Goal: Manage account settings

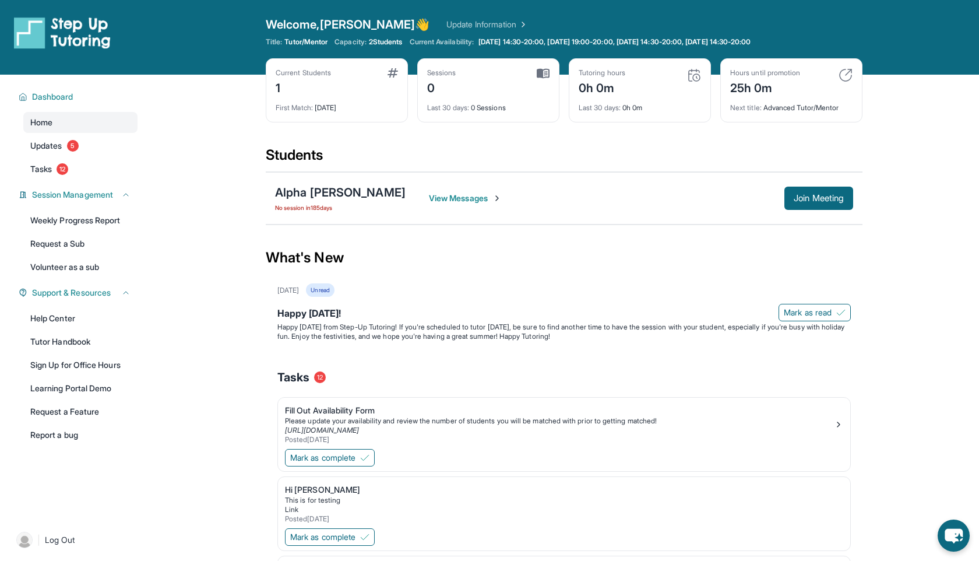
click at [446, 21] on link "Update Information" at bounding box center [487, 25] width 82 height 12
click at [446, 20] on link "Update Information" at bounding box center [487, 25] width 82 height 12
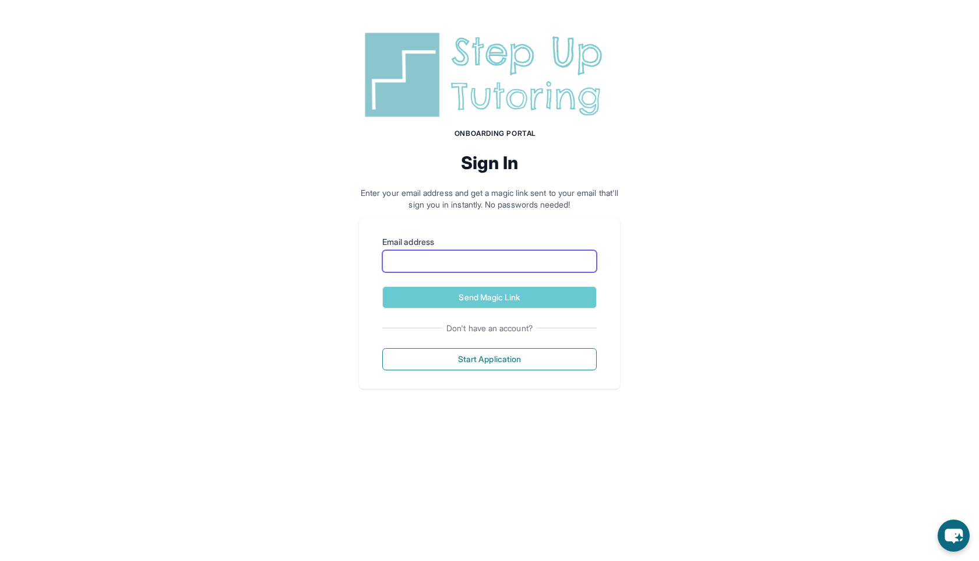
click at [494, 267] on input "Email address" at bounding box center [489, 261] width 214 height 22
type input "**********"
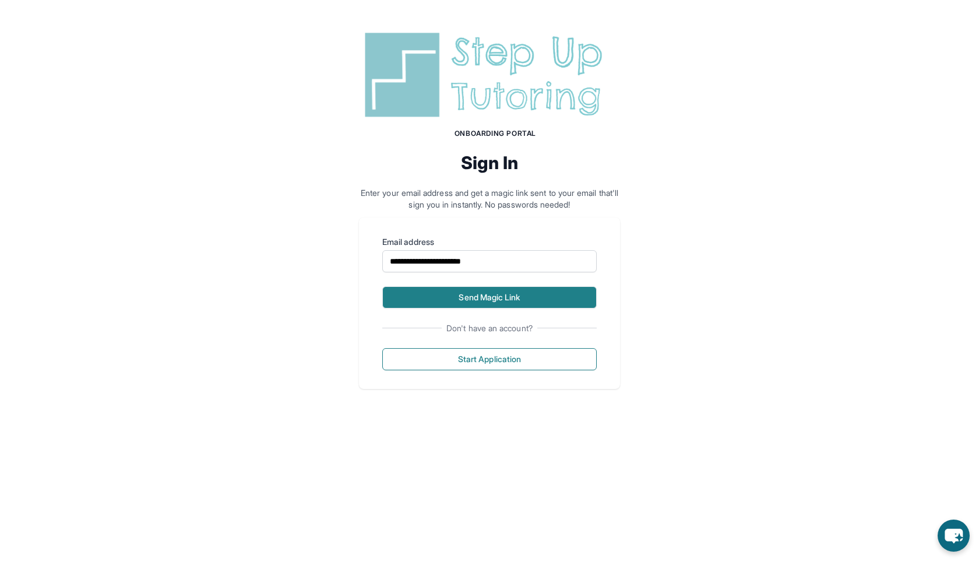
click at [480, 293] on button "Send Magic Link" at bounding box center [489, 297] width 214 height 22
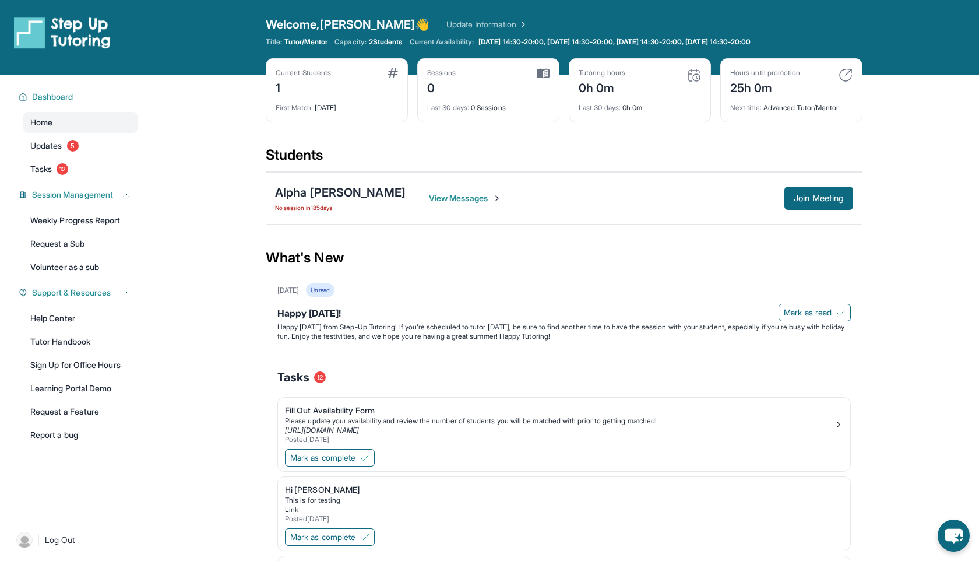
click at [446, 24] on link "Update Information" at bounding box center [487, 25] width 82 height 12
